Goal: Find contact information: Find contact information

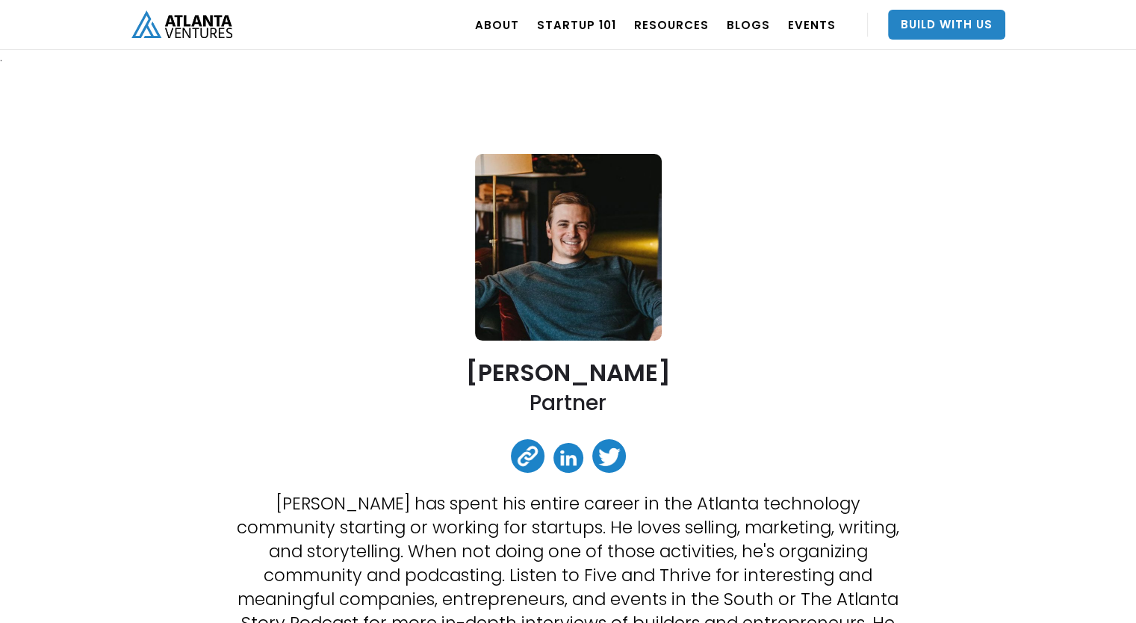
click at [206, 31] on img "home" at bounding box center [181, 24] width 101 height 28
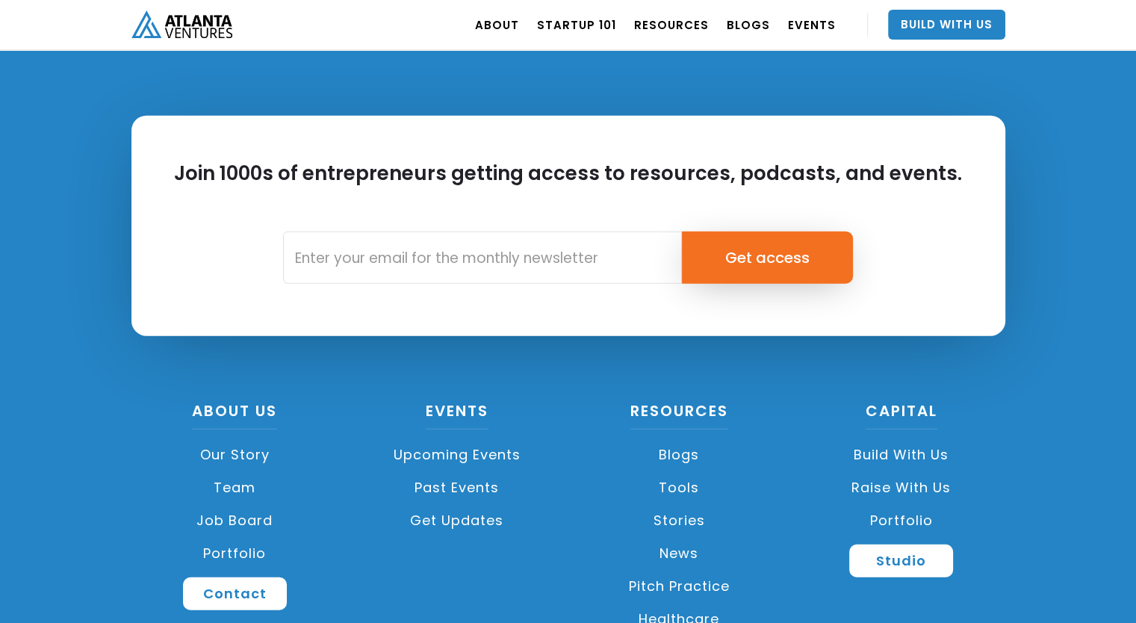
scroll to position [3560, 0]
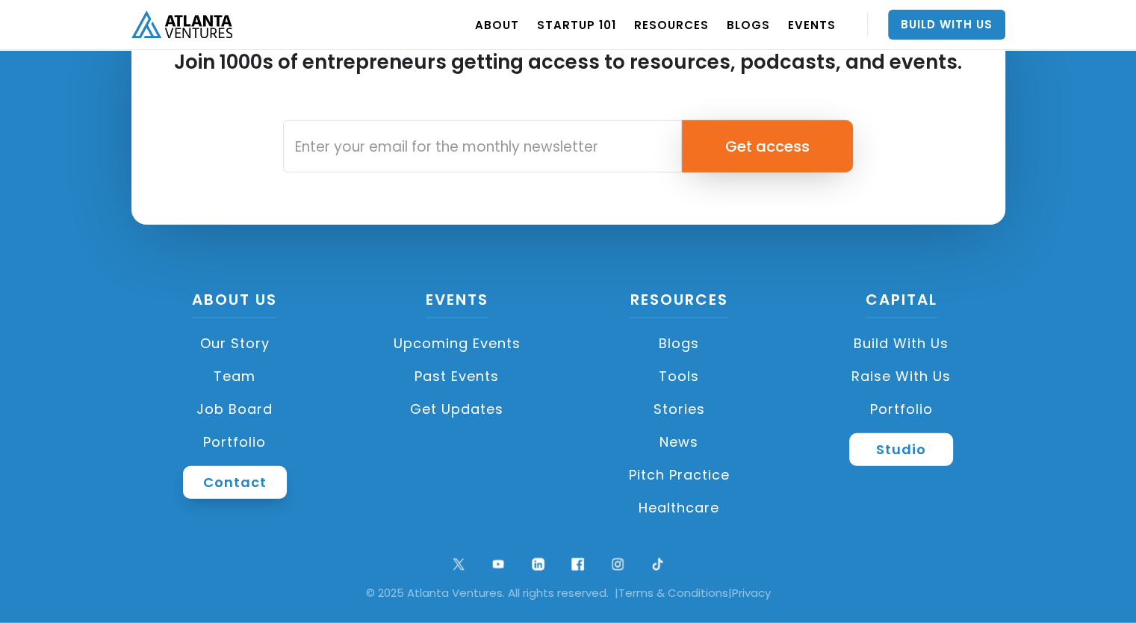
click at [248, 481] on link "Contact" at bounding box center [235, 482] width 104 height 33
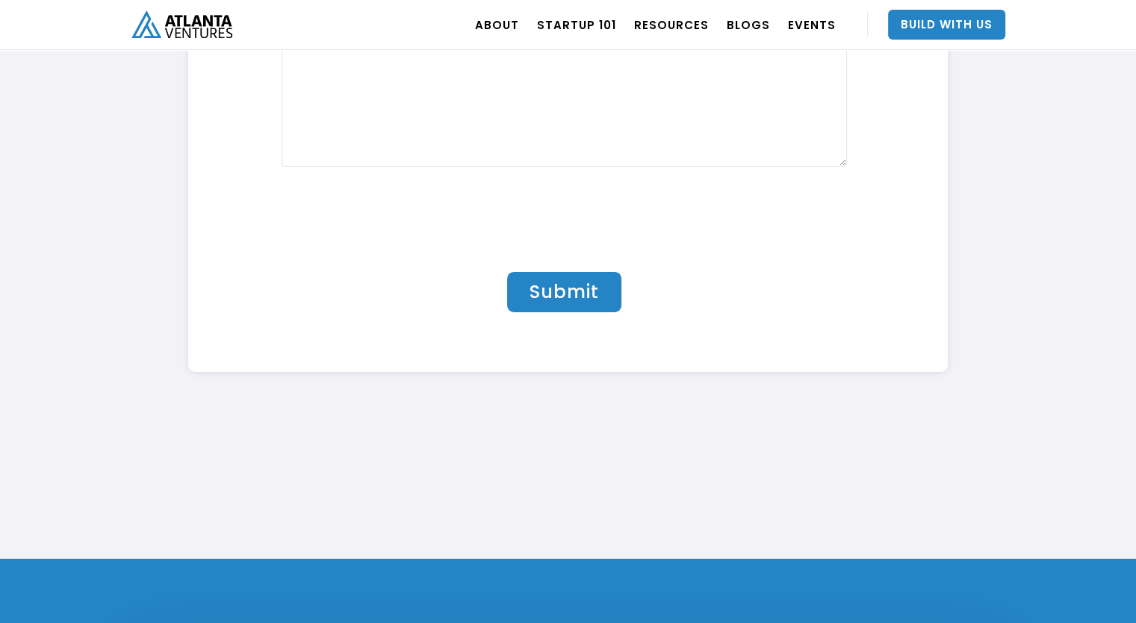
scroll to position [5635, 0]
